Goal: Find contact information: Find contact information

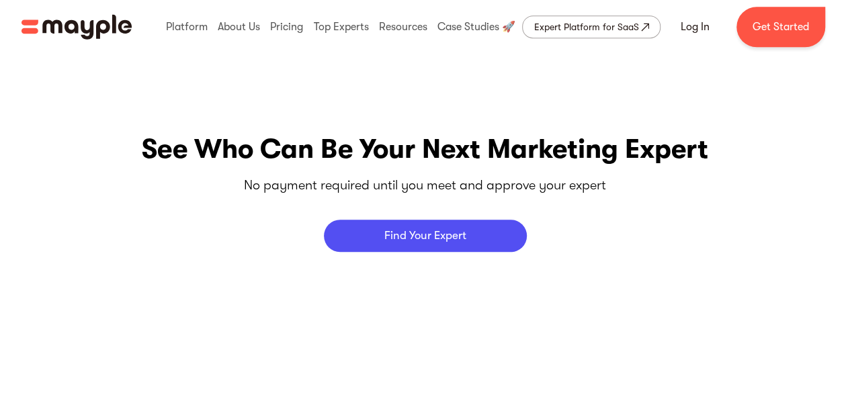
scroll to position [6168, 0]
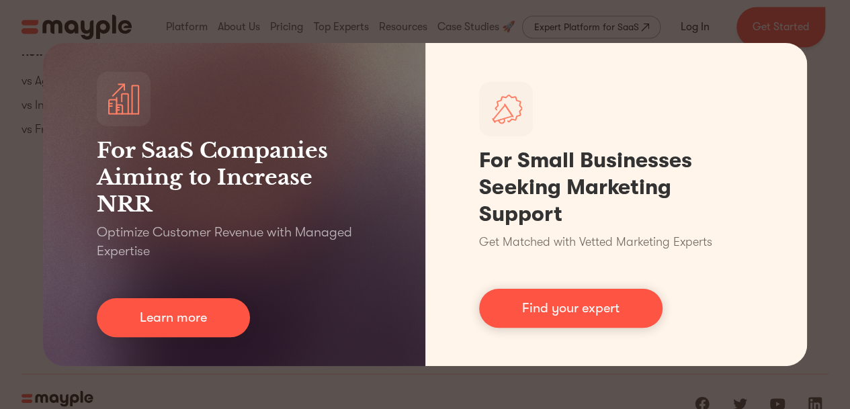
click at [621, 17] on div "For SaaS Companies Aiming to Increase NRR Optimize Customer Revenue with Manage…" at bounding box center [425, 204] width 850 height 409
click at [478, 17] on div "For SaaS Companies Aiming to Increase NRR Optimize Customer Revenue with Manage…" at bounding box center [425, 204] width 850 height 409
click at [847, 186] on div "For SaaS Companies Aiming to Increase NRR Optimize Customer Revenue with Manage…" at bounding box center [425, 204] width 850 height 409
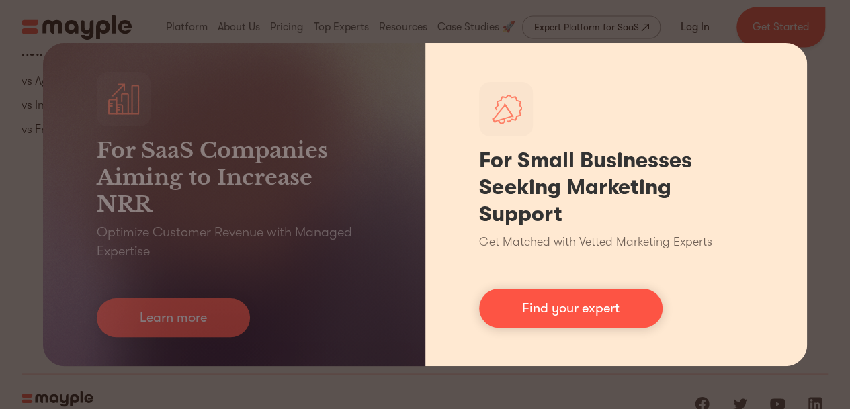
click at [797, 105] on div "For Small Businesses Seeking Marketing Support Get Matched with Vetted Marketin…" at bounding box center [616, 204] width 382 height 323
drag, startPoint x: 775, startPoint y: 79, endPoint x: 782, endPoint y: 69, distance: 12.5
click at [781, 70] on div "For Small Businesses Seeking Marketing Support Get Matched with Vetted Marketin…" at bounding box center [616, 204] width 382 height 323
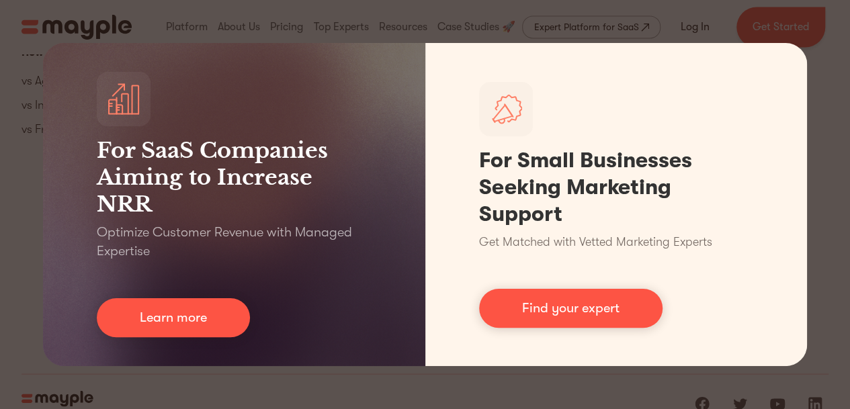
click at [7, 131] on div "For SaaS Companies Aiming to Increase NRR Optimize Customer Revenue with Manage…" at bounding box center [425, 204] width 850 height 409
click at [765, 27] on div "For SaaS Companies Aiming to Increase NRR Optimize Customer Revenue with Manage…" at bounding box center [425, 204] width 850 height 409
click at [845, 50] on div "For SaaS Companies Aiming to Increase NRR Optimize Customer Revenue with Manage…" at bounding box center [425, 204] width 850 height 409
click at [690, 19] on div "For SaaS Companies Aiming to Increase NRR Optimize Customer Revenue with Manage…" at bounding box center [425, 204] width 850 height 409
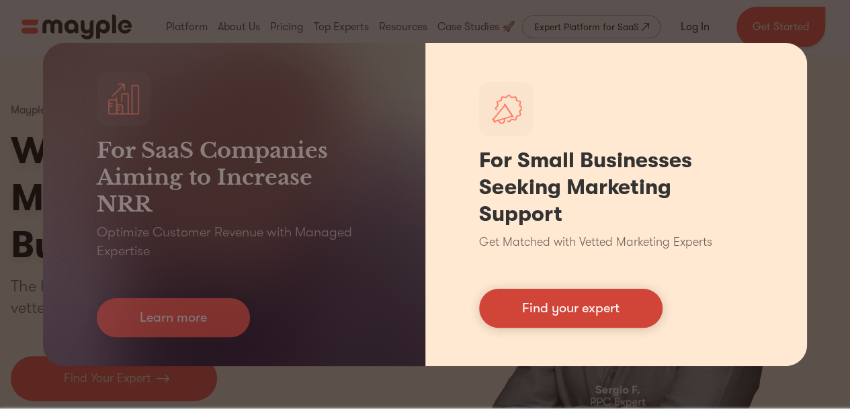
click at [576, 308] on link "Find your expert" at bounding box center [570, 308] width 183 height 39
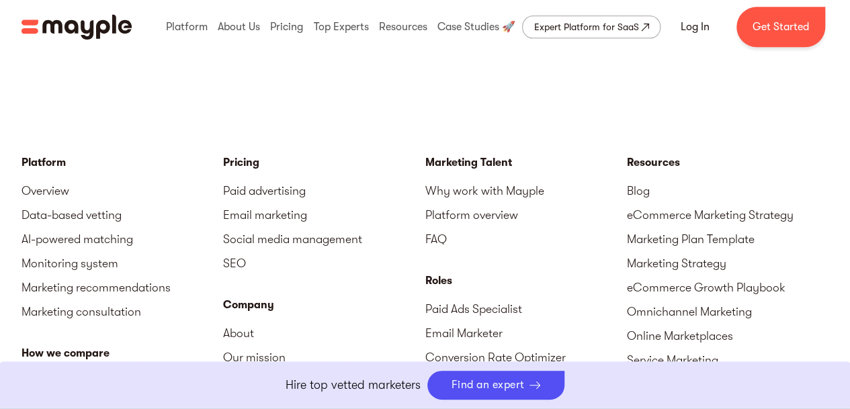
scroll to position [6300, 0]
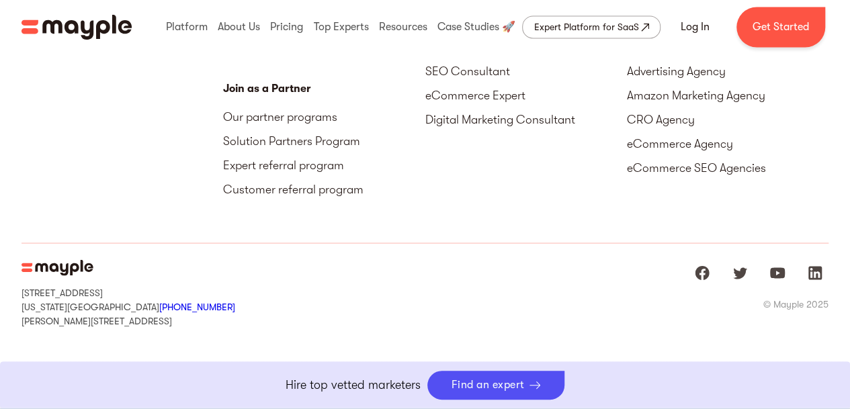
drag, startPoint x: 204, startPoint y: 302, endPoint x: 120, endPoint y: 305, distance: 84.7
click at [120, 305] on div "[STREET_ADDRESS][US_STATE] +1 929-335-[STREET_ADDRESS][PERSON_NAME] © Mayple 20…" at bounding box center [425, 292] width 807 height 99
copy link "[PHONE_NUMBER]"
click at [516, 332] on div "[STREET_ADDRESS][US_STATE] +1 929-335-[STREET_ADDRESS][PERSON_NAME] © Mayple 20…" at bounding box center [425, 292] width 807 height 99
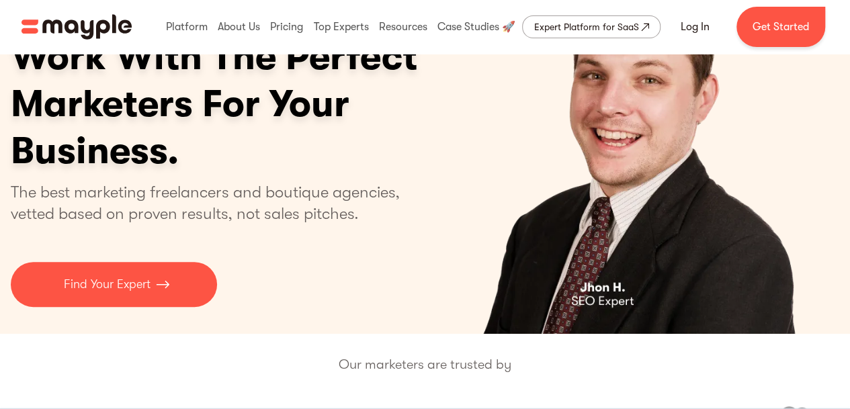
scroll to position [0, 0]
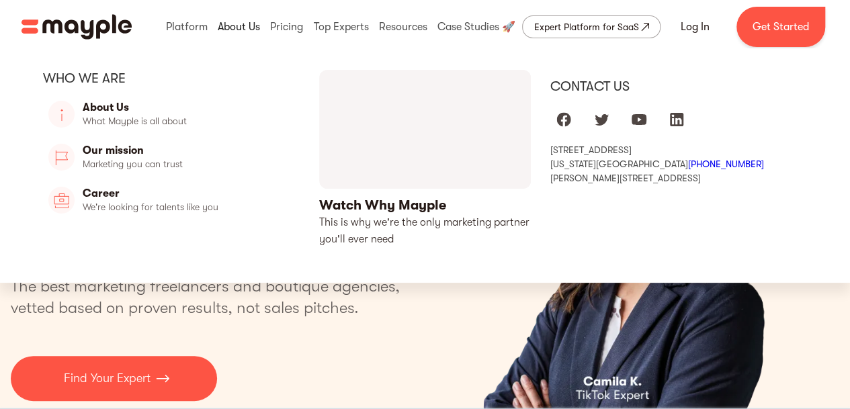
click at [239, 20] on link at bounding box center [238, 26] width 49 height 43
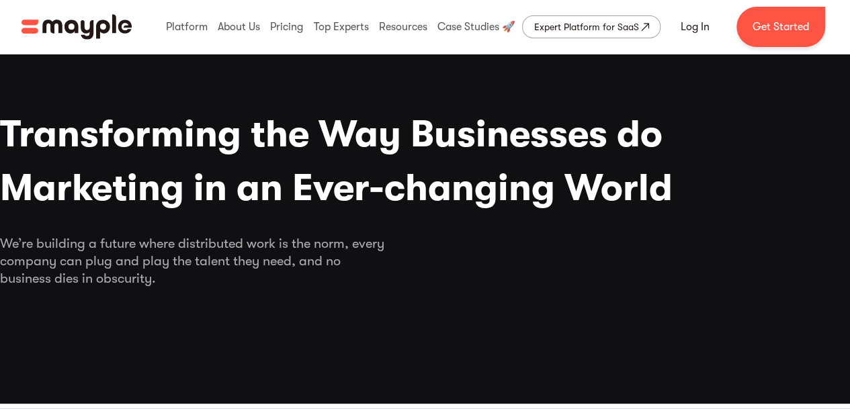
drag, startPoint x: 859, startPoint y: 155, endPoint x: 859, endPoint y: 209, distance: 54.4
click at [850, 209] on html "By continuing to use this site you agree to our Cookie Policy Got it Join us LI…" at bounding box center [425, 204] width 850 height 409
click at [839, 197] on span "Marketing in an Ever-changing World" at bounding box center [425, 188] width 850 height 54
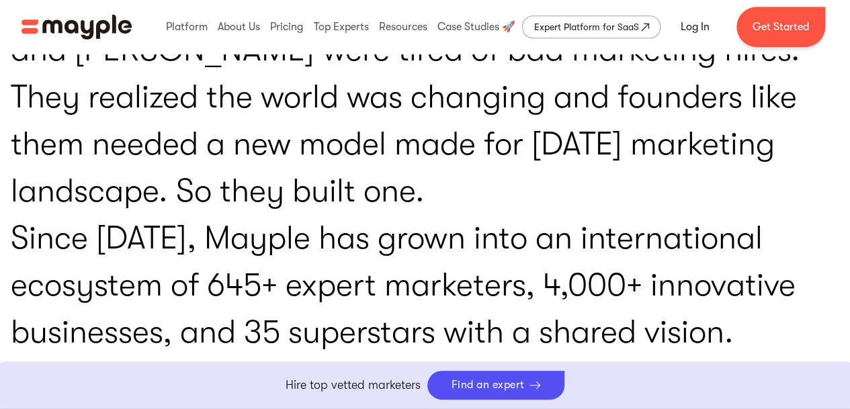
scroll to position [2868, 0]
drag, startPoint x: 836, startPoint y: 330, endPoint x: 859, endPoint y: 331, distance: 23.6
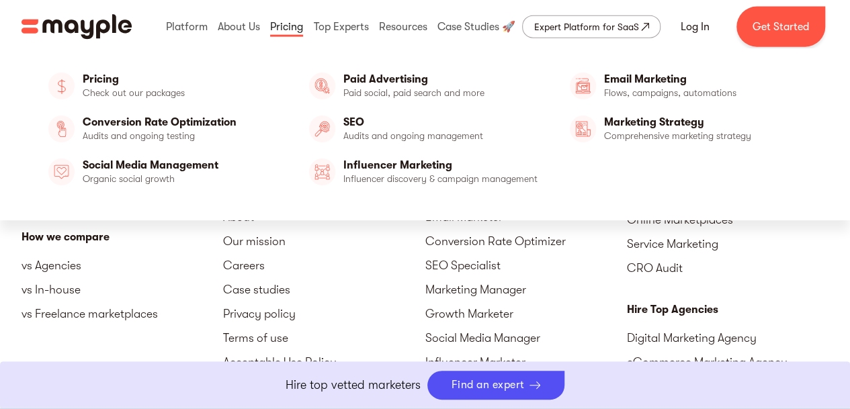
scroll to position [4061, 0]
